Goal: Navigation & Orientation: Go to known website

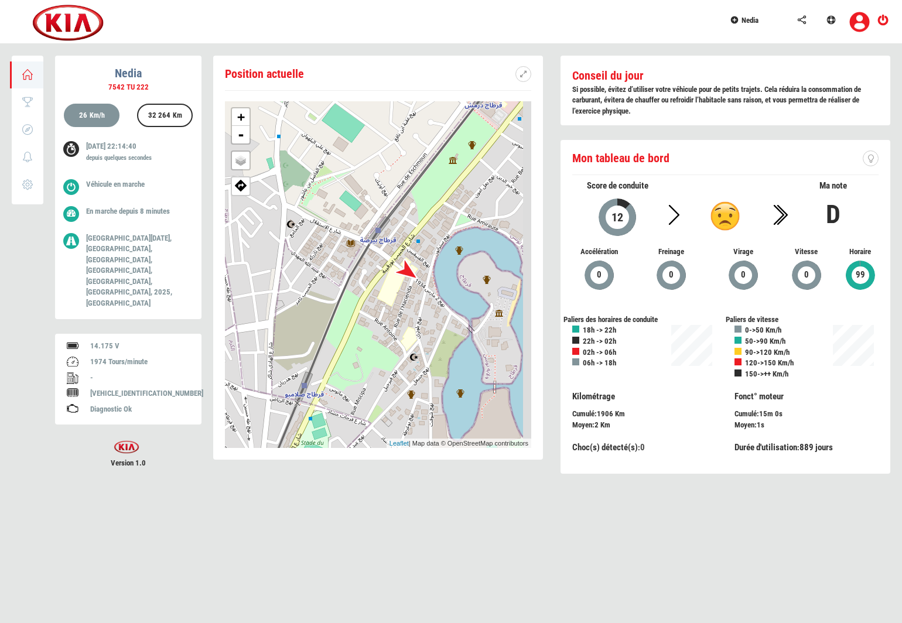
drag, startPoint x: 469, startPoint y: 275, endPoint x: 331, endPoint y: 285, distance: 138.0
click at [331, 285] on div "+ - OSM Map Google Map Google Satellite Leaflet | Map data © OpenStreetMap cont…" at bounding box center [378, 274] width 306 height 347
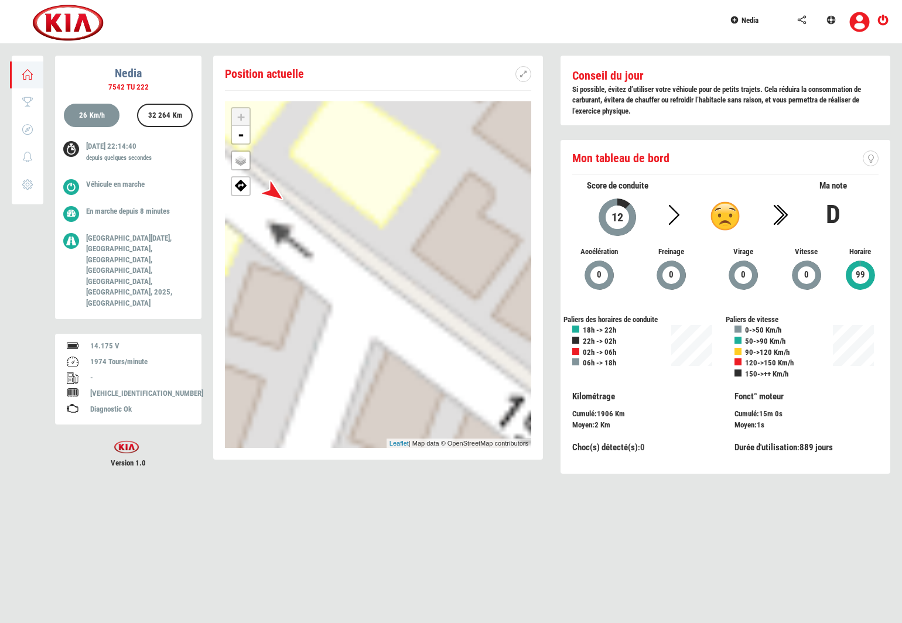
drag, startPoint x: 317, startPoint y: 218, endPoint x: 335, endPoint y: 252, distance: 39.0
click at [335, 252] on div "+ - OSM Map Google Map Google Satellite Leaflet | Map data © OpenStreetMap cont…" at bounding box center [378, 274] width 306 height 347
